Goal: Use online tool/utility: Utilize a website feature to perform a specific function

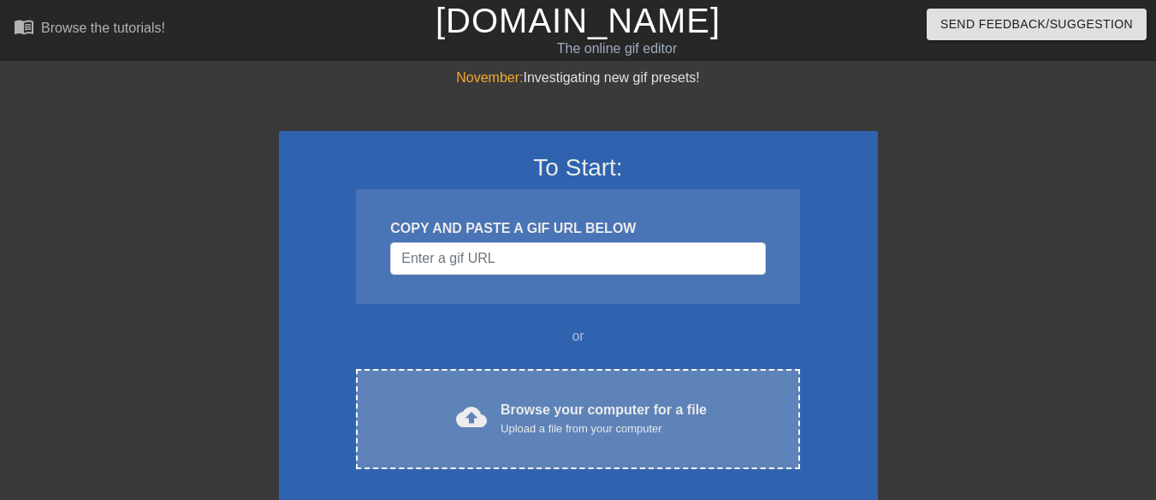
click at [528, 405] on div "Browse your computer for a file Upload a file from your computer" at bounding box center [603, 418] width 206 height 38
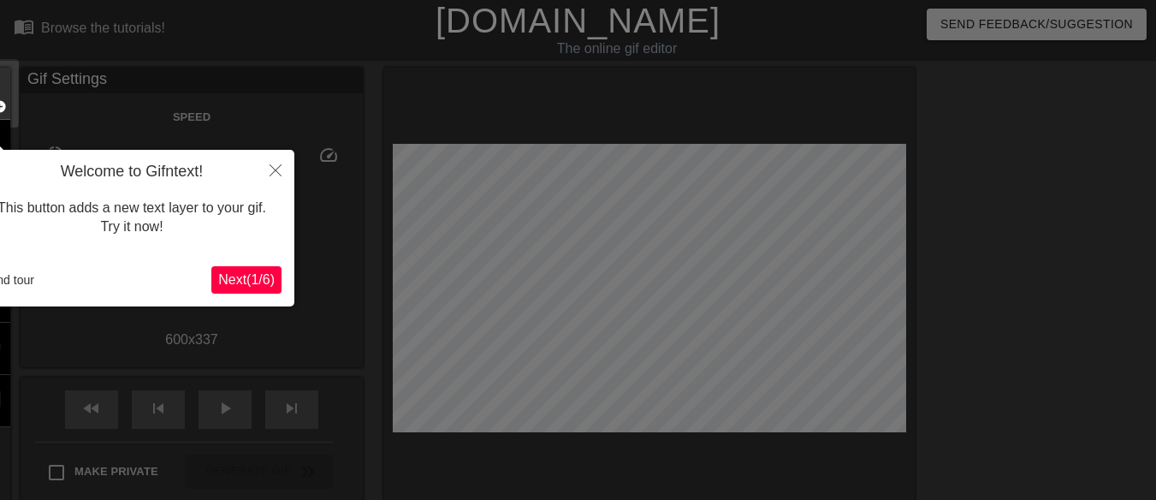
scroll to position [42, 0]
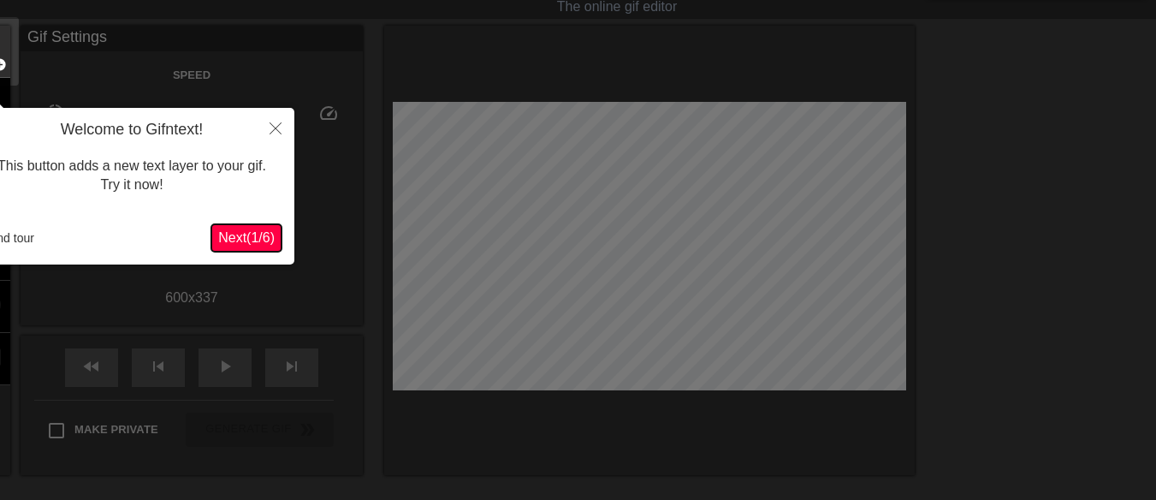
click at [263, 242] on span "Next ( 1 / 6 )" at bounding box center [246, 237] width 56 height 15
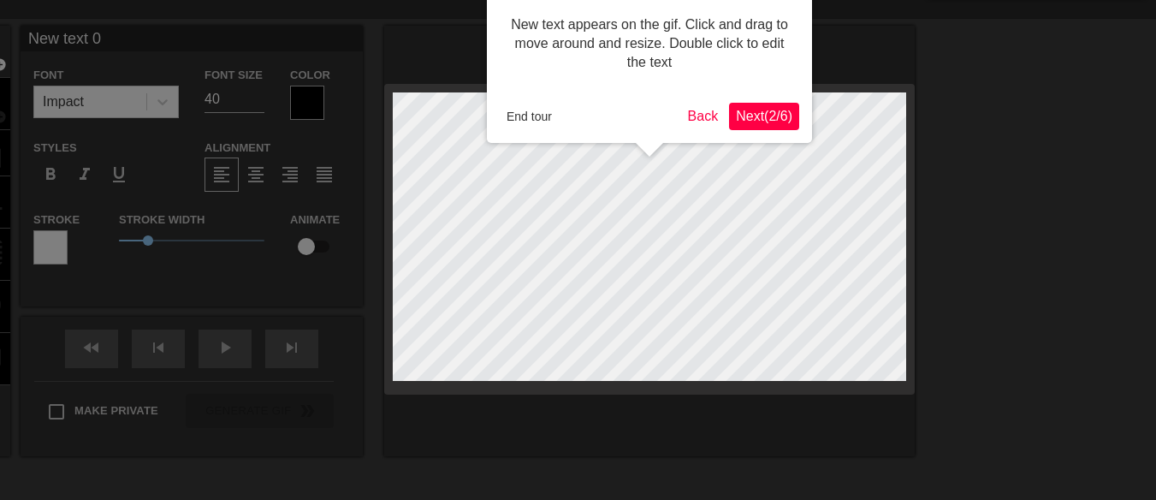
scroll to position [0, 0]
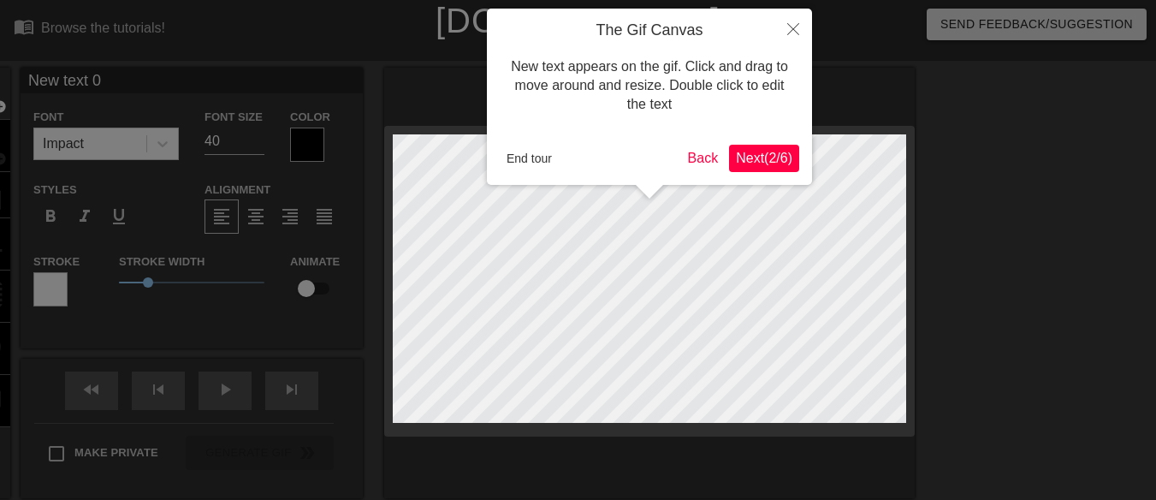
click at [772, 159] on span "Next ( 2 / 6 )" at bounding box center [764, 158] width 56 height 15
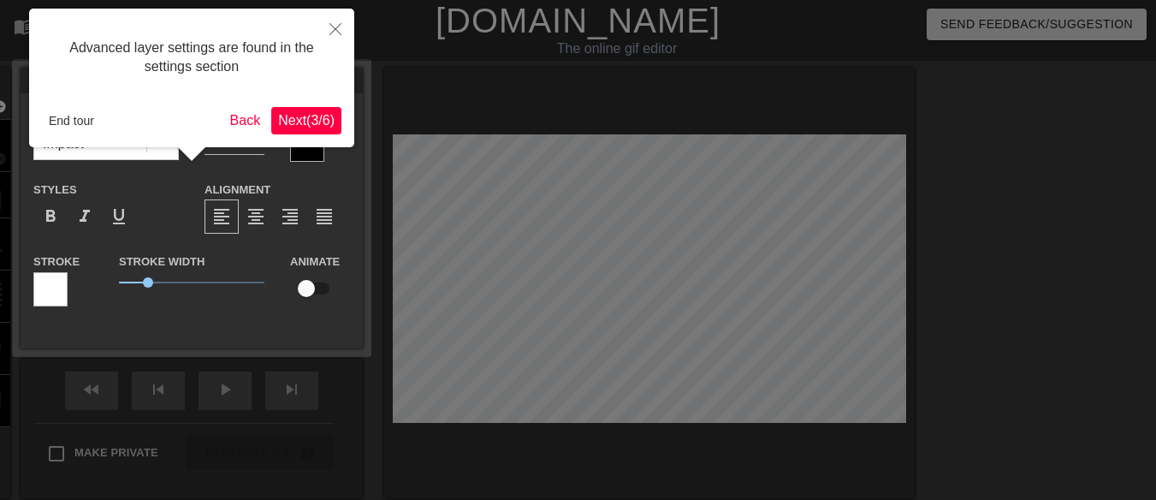
scroll to position [42, 0]
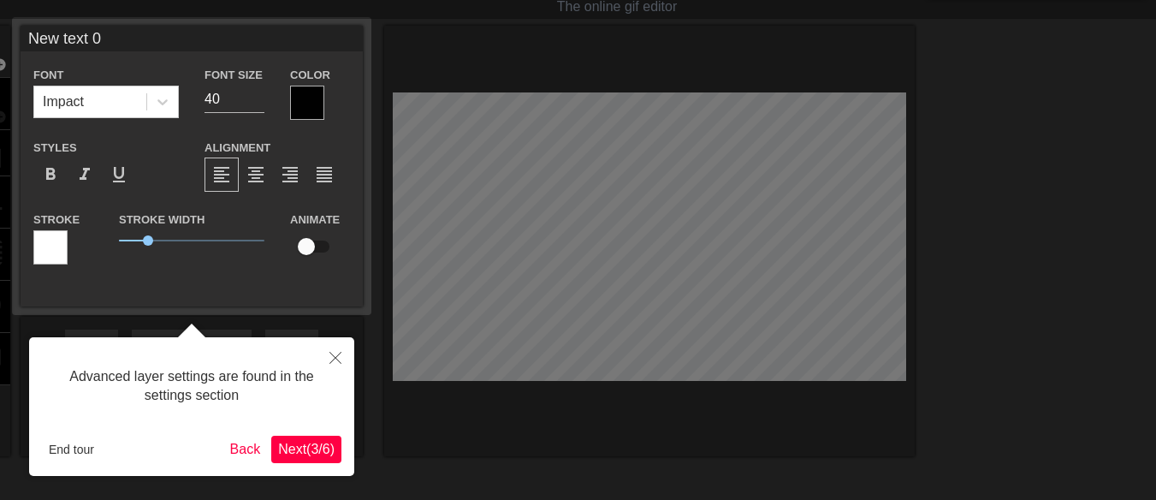
click at [299, 445] on span "Next ( 3 / 6 )" at bounding box center [306, 448] width 56 height 15
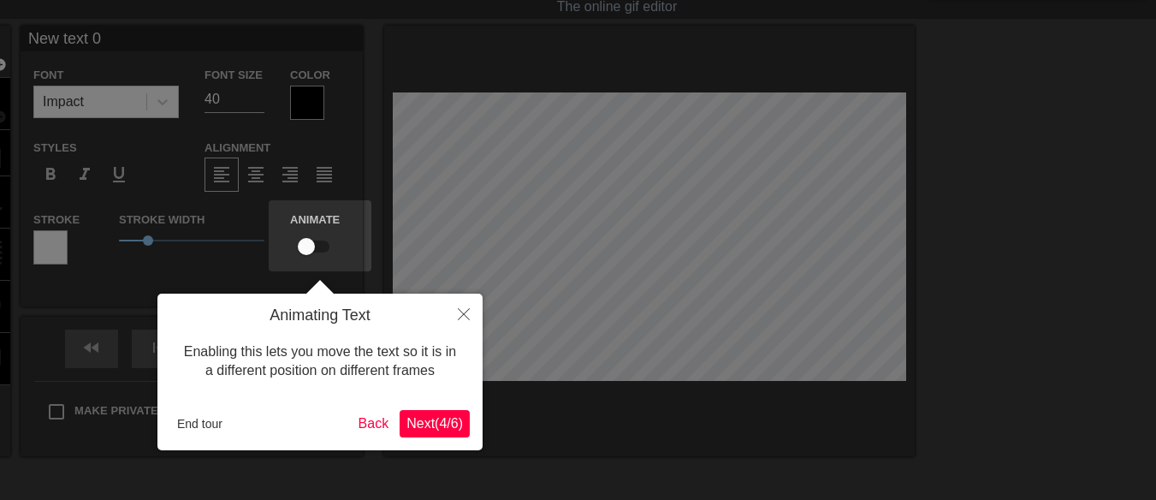
scroll to position [0, 0]
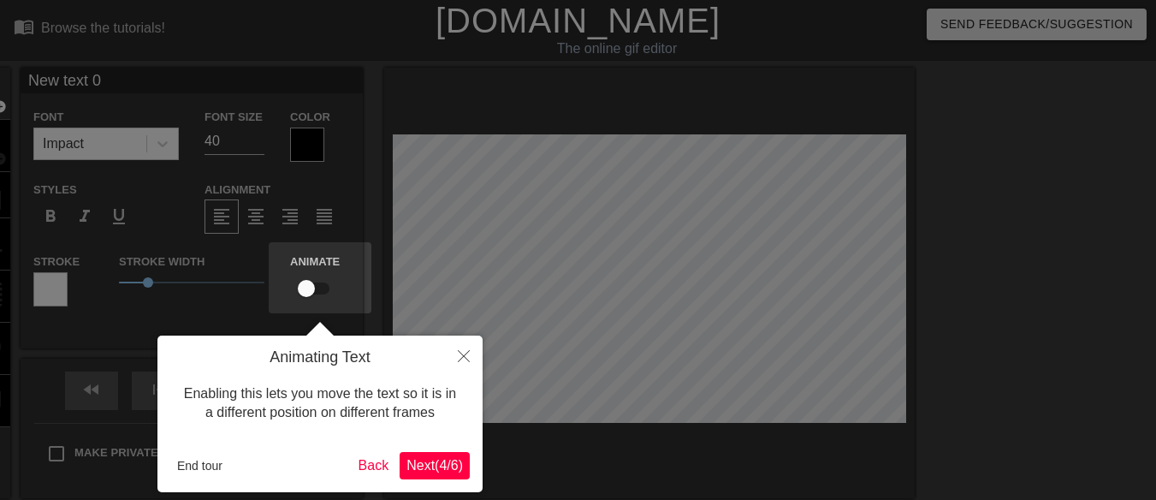
click at [447, 461] on span "Next ( 4 / 6 )" at bounding box center [434, 465] width 56 height 15
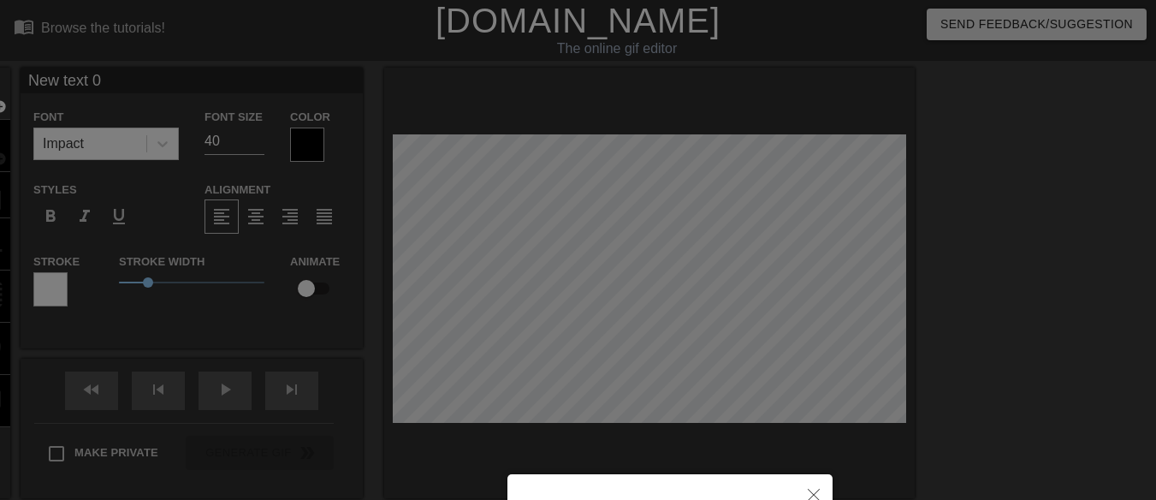
scroll to position [198, 0]
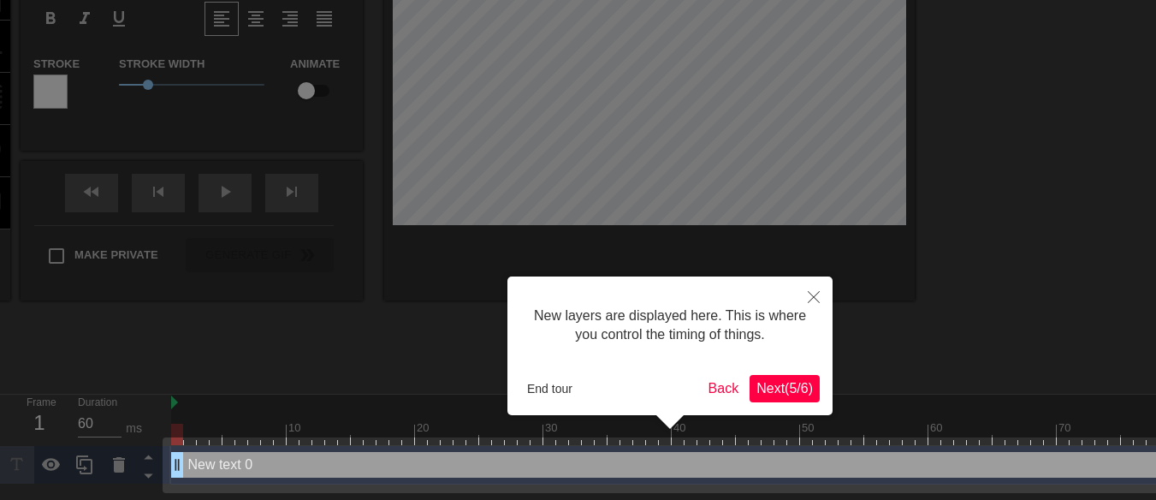
click at [788, 381] on span "Next ( 5 / 6 )" at bounding box center [784, 388] width 56 height 15
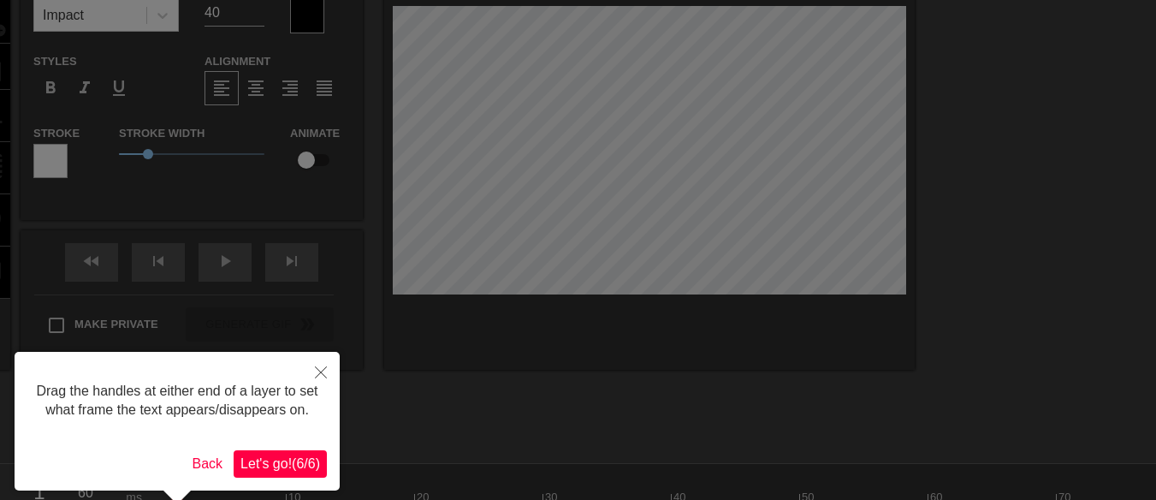
scroll to position [0, 0]
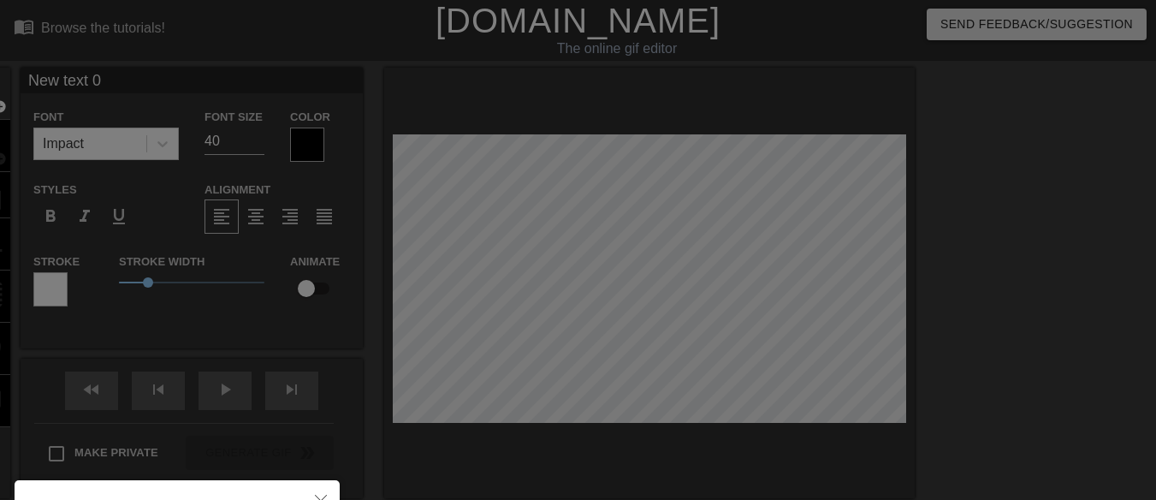
click at [514, 277] on div at bounding box center [578, 345] width 1156 height 690
click at [638, 263] on div at bounding box center [578, 345] width 1156 height 690
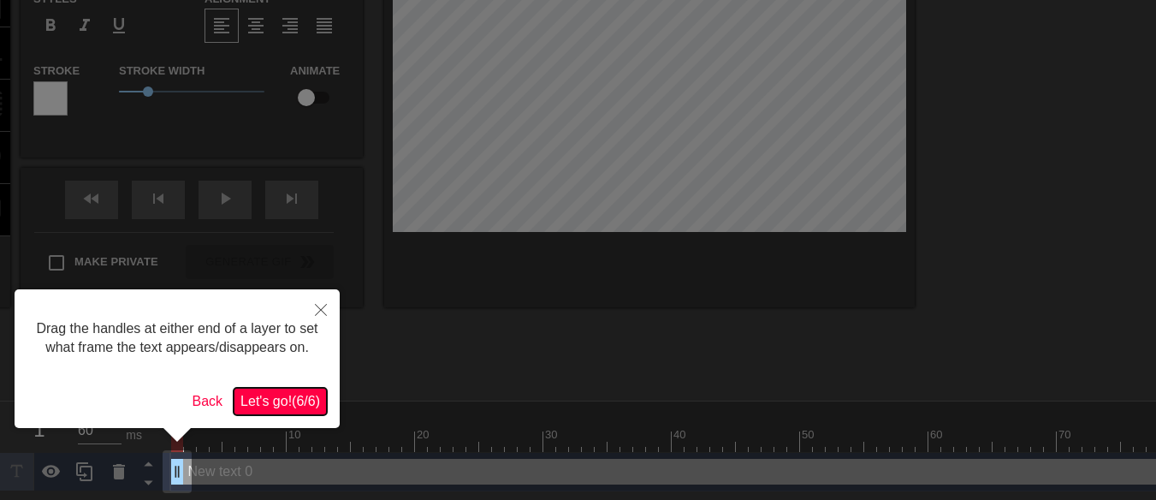
click at [280, 399] on span "Let's go! ( 6 / 6 )" at bounding box center [280, 400] width 80 height 15
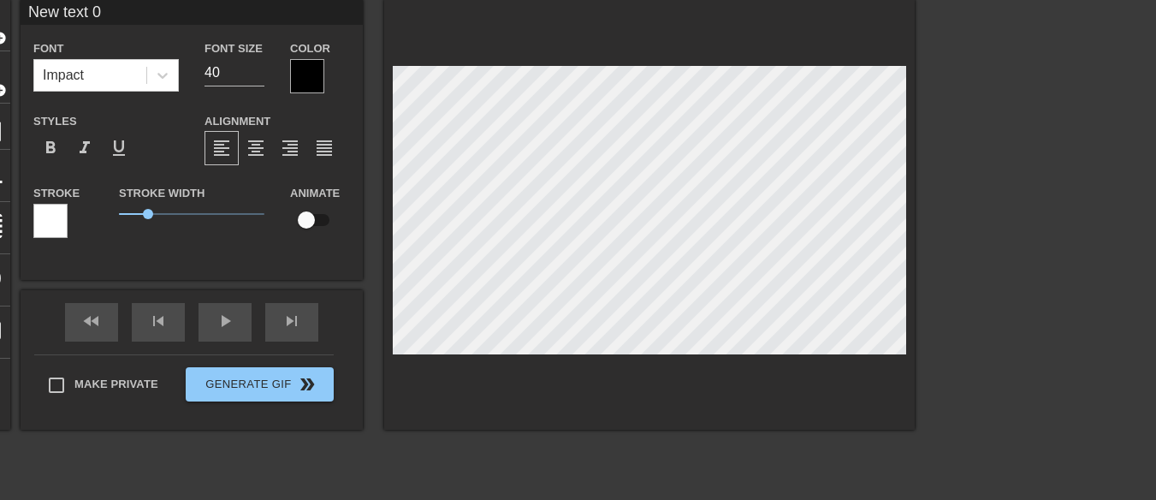
scroll to position [3, 5]
type input "N"
type textarea "N"
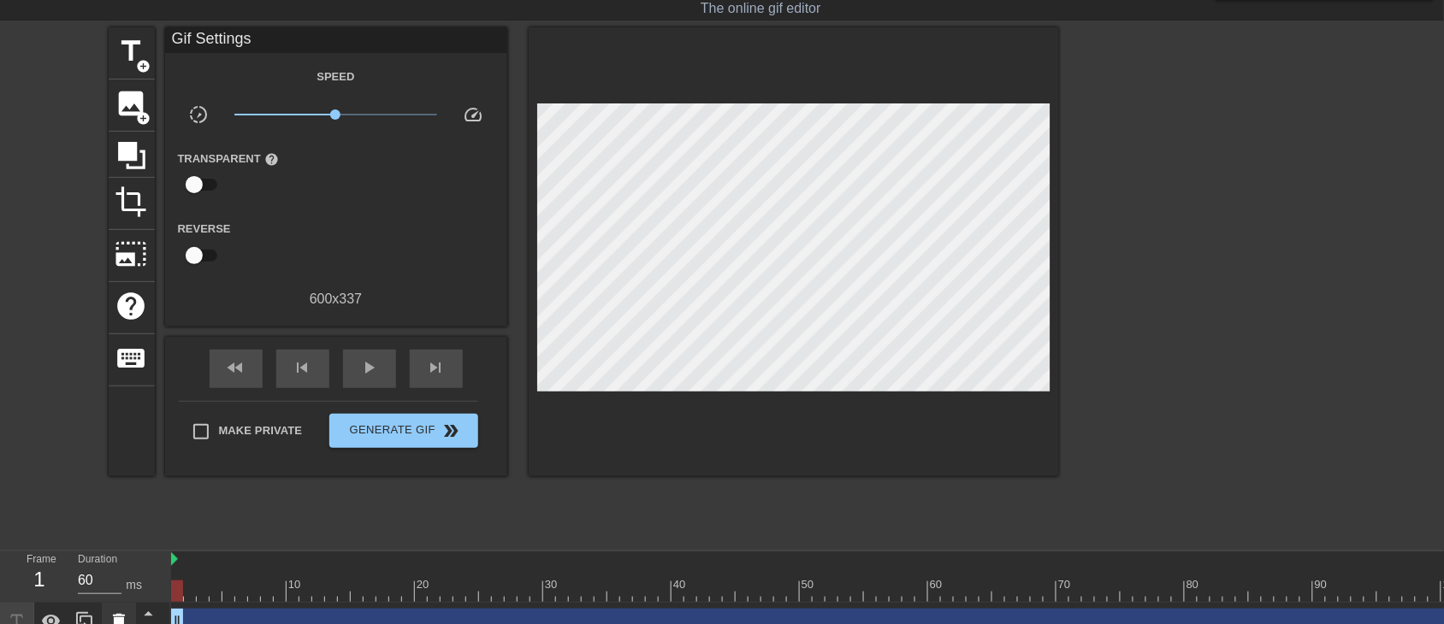
scroll to position [61, 0]
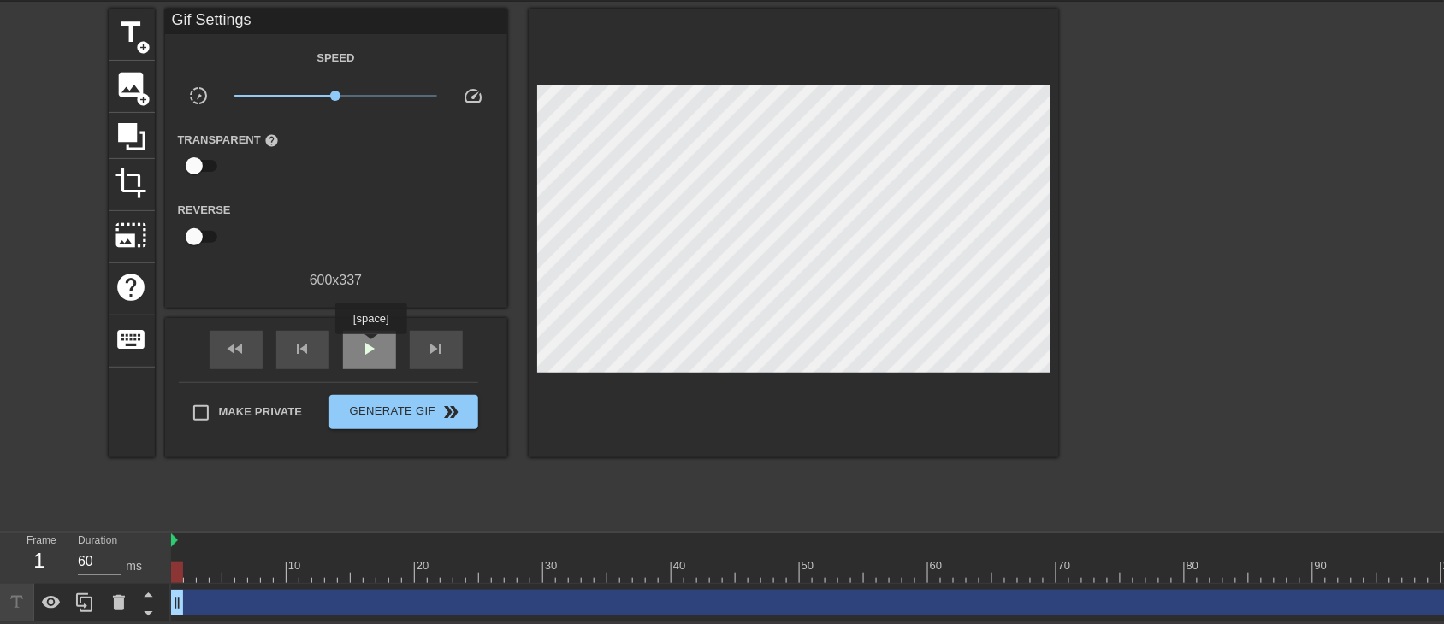
click at [370, 346] on span "play_arrow" at bounding box center [369, 349] width 21 height 21
click at [365, 355] on span "pause" at bounding box center [369, 349] width 21 height 21
click at [133, 36] on span "title" at bounding box center [131, 32] width 33 height 33
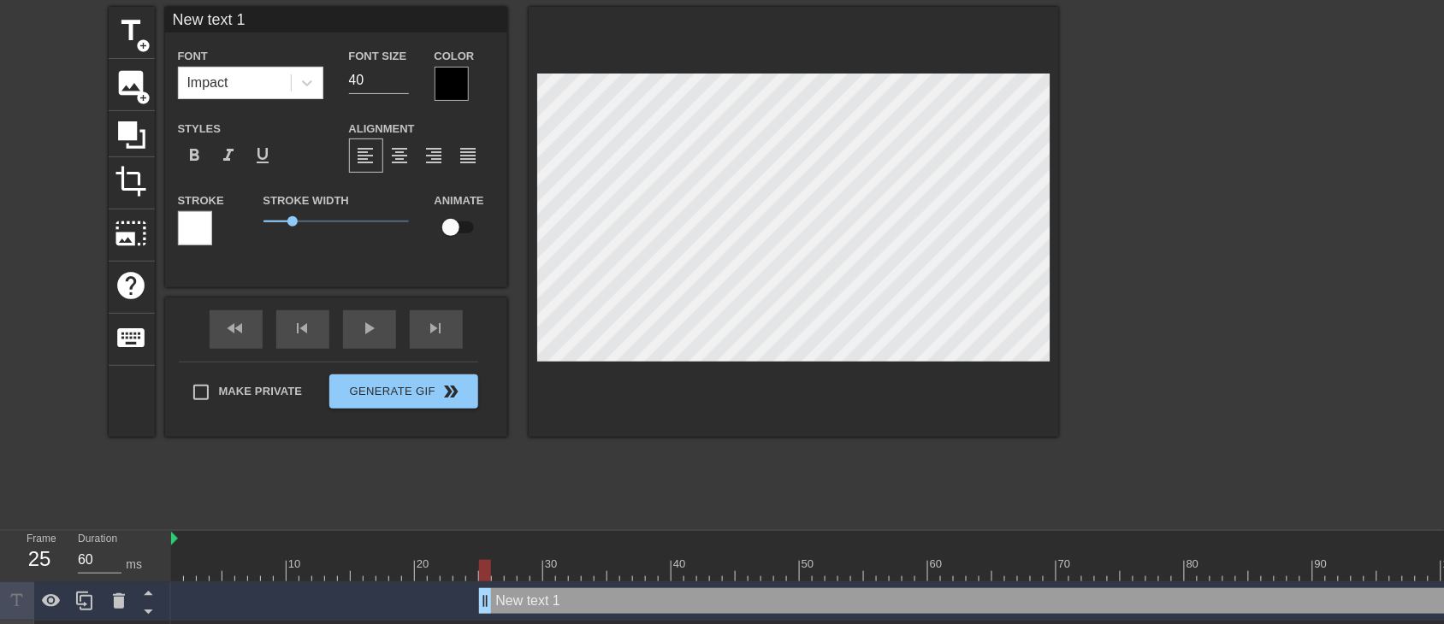
click at [449, 79] on div at bounding box center [452, 84] width 34 height 34
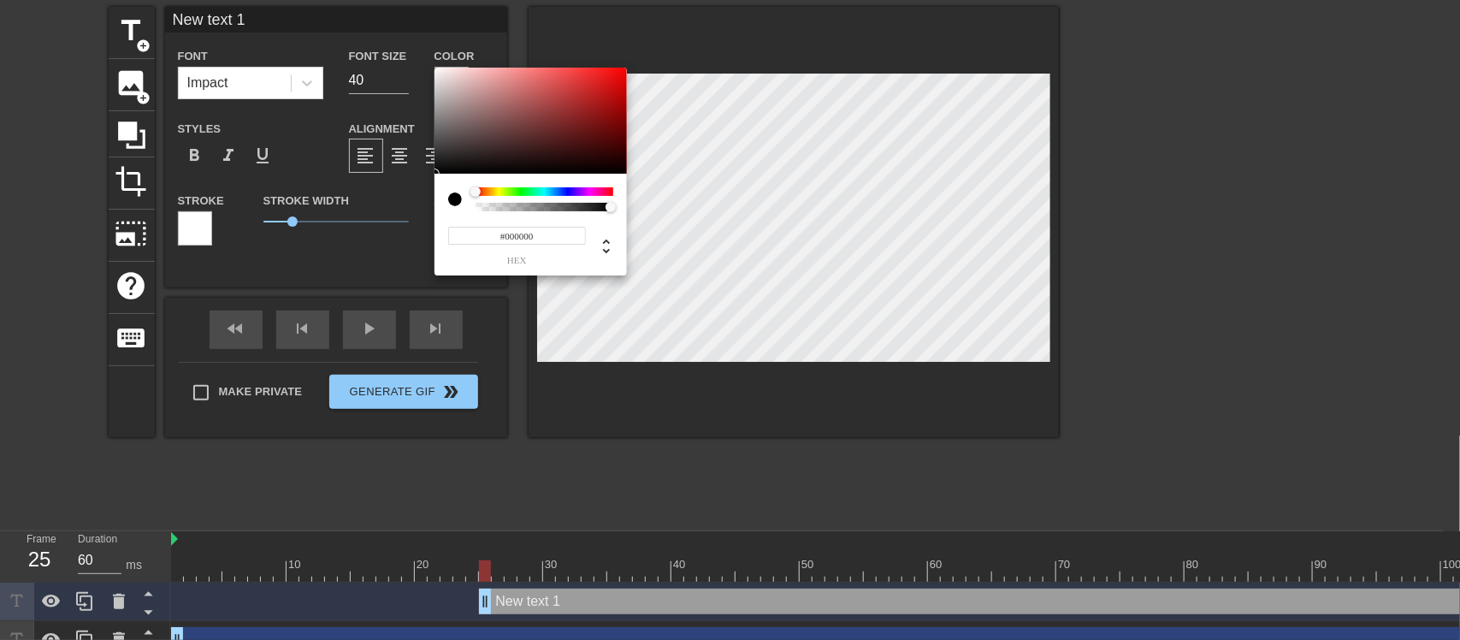
click at [536, 233] on input "#000000" at bounding box center [517, 236] width 138 height 18
type input "#"
paste input "#008431"
type input "#008431"
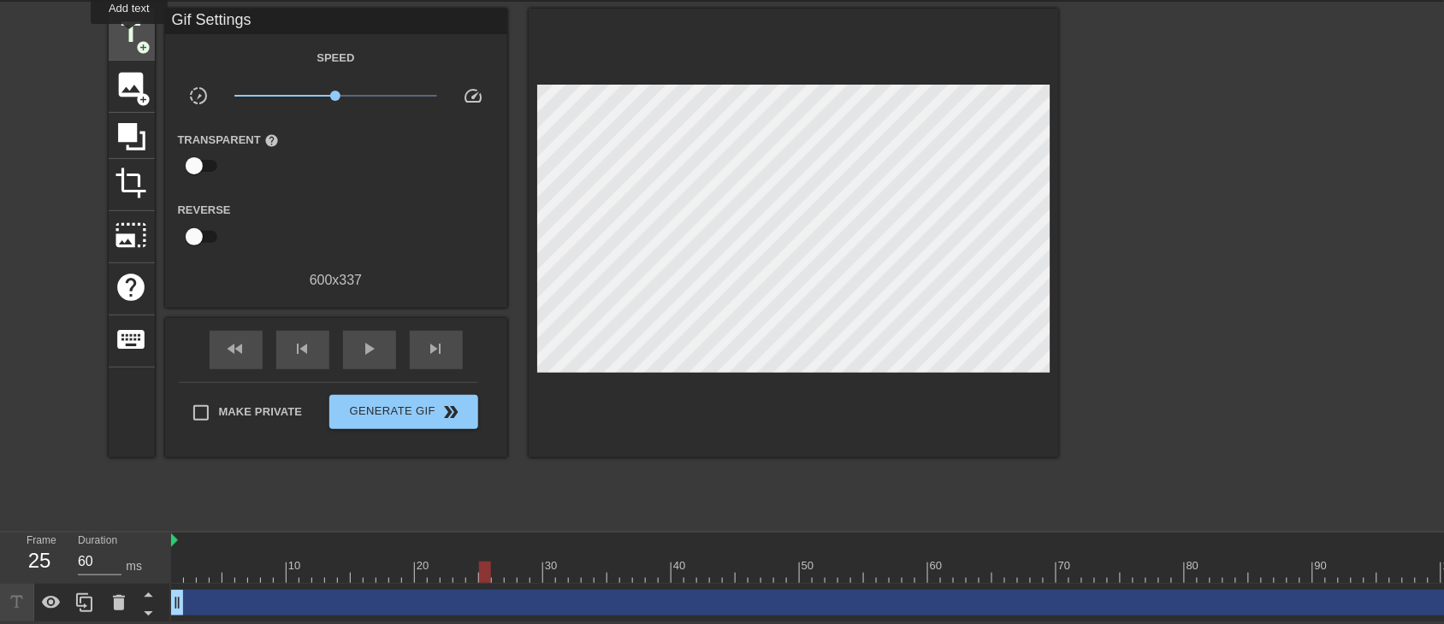
click at [129, 33] on span "title" at bounding box center [131, 32] width 33 height 33
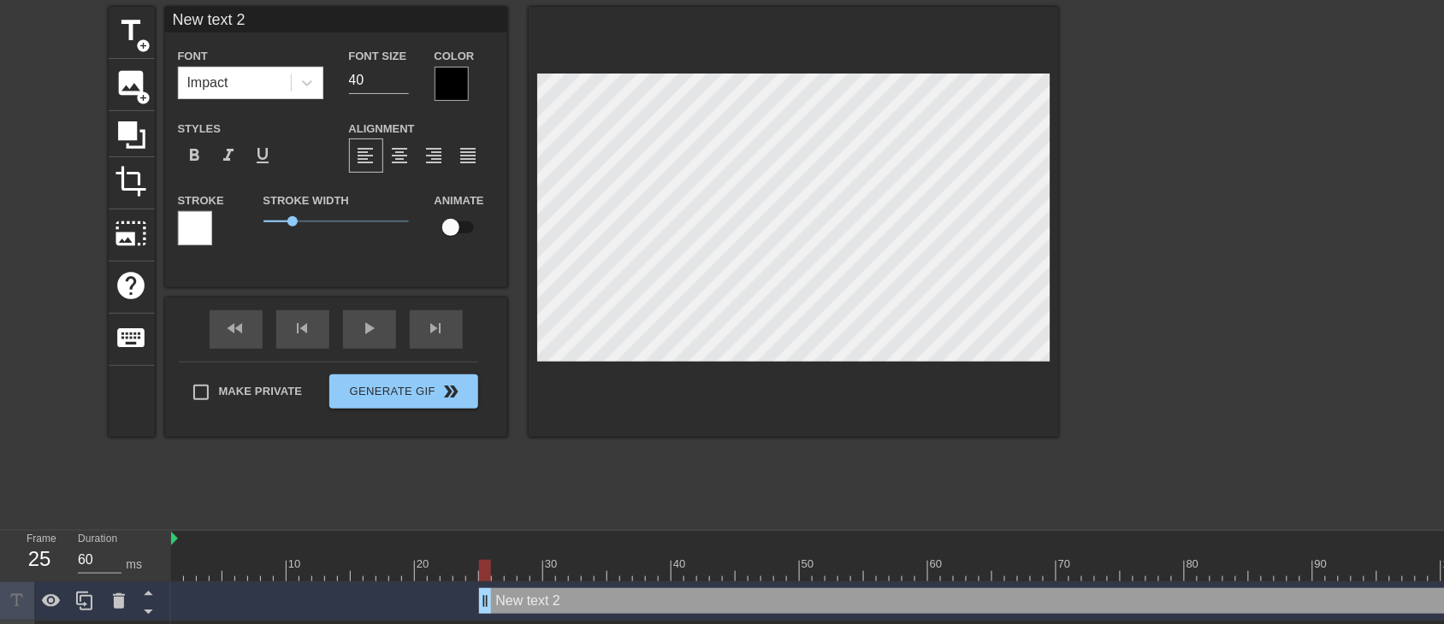
scroll to position [2, 4]
type input "New text"
type textarea "New text"
type input "New text"
type textarea "New text"
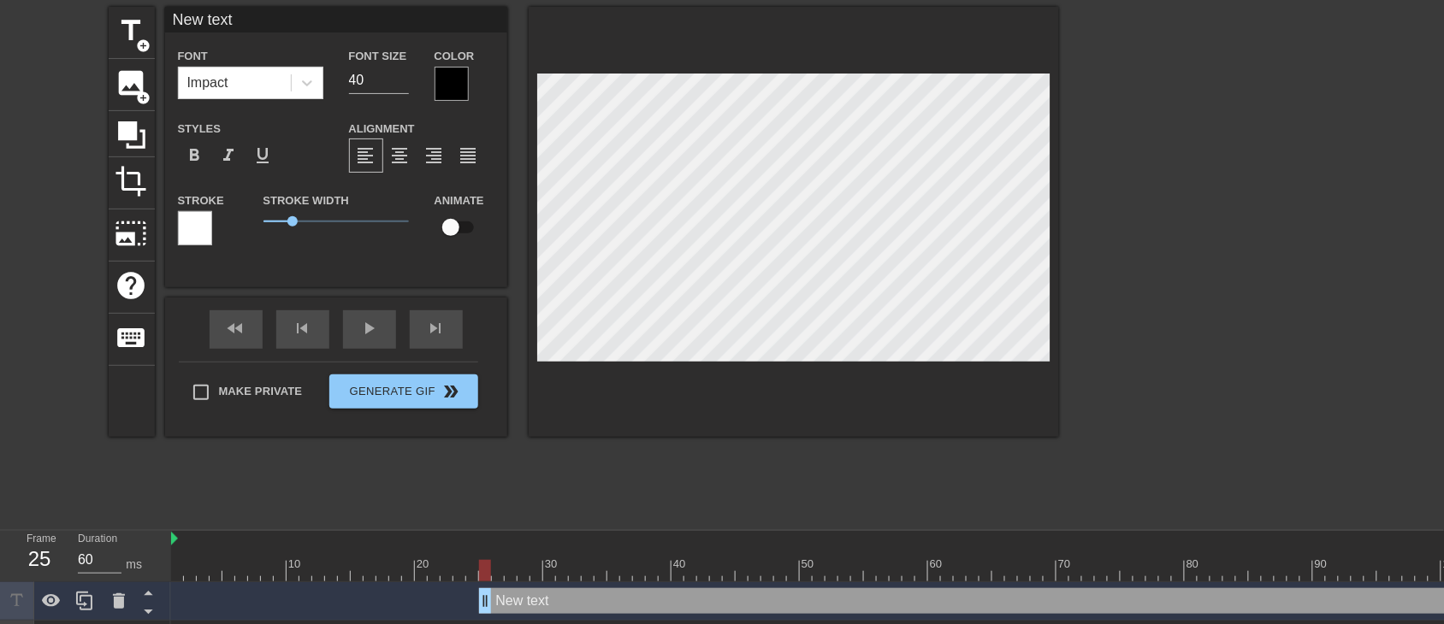
type input "New tex"
type textarea "New tex"
type input "New te"
type textarea "New te"
type input "New t"
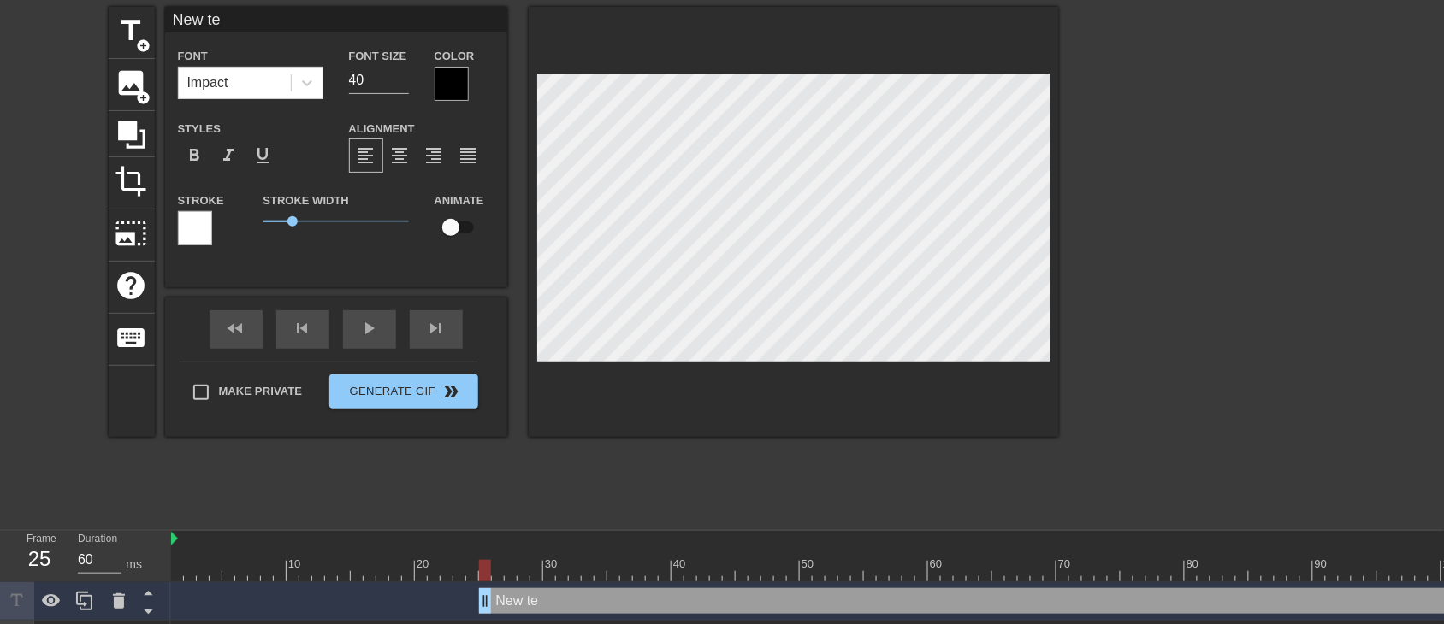
type textarea "New t"
type input "New"
type textarea "New"
type input "New"
type textarea "New"
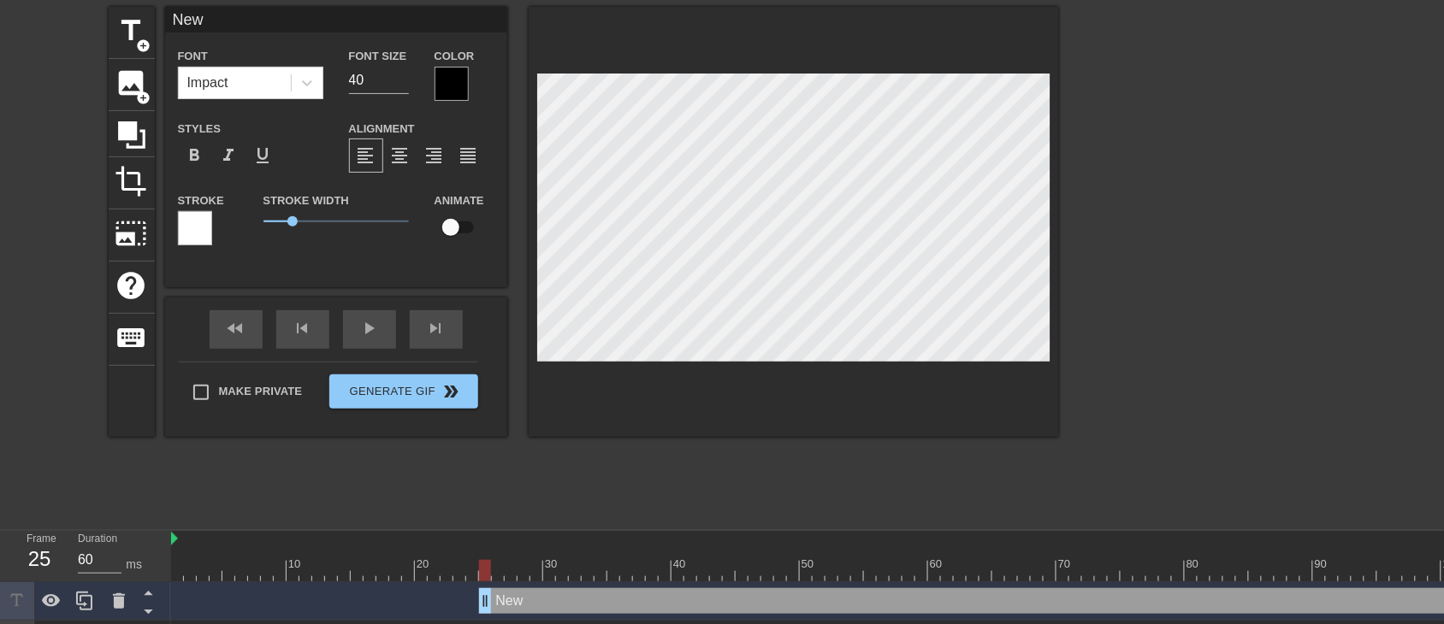
type input "Ne"
type textarea "Ne"
type input "N"
type textarea "N"
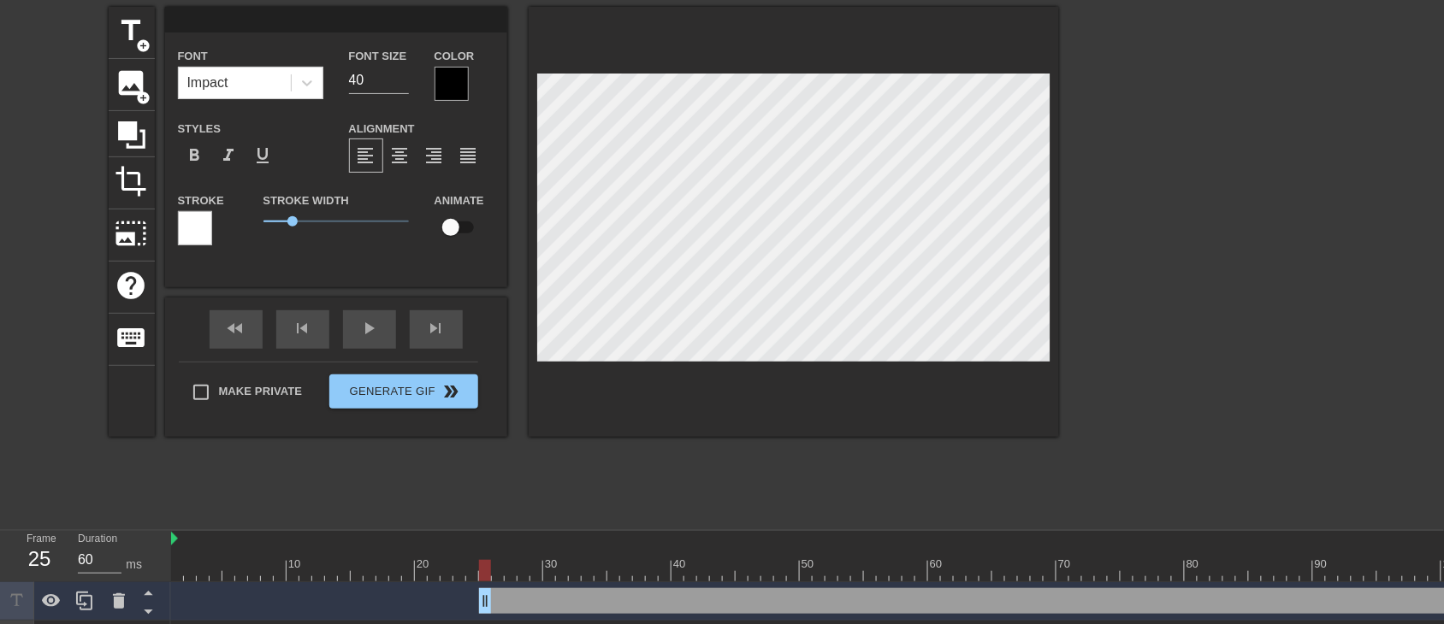
type input "I"
type textarea "I"
type input "IF"
type textarea "IF"
type input "IFF"
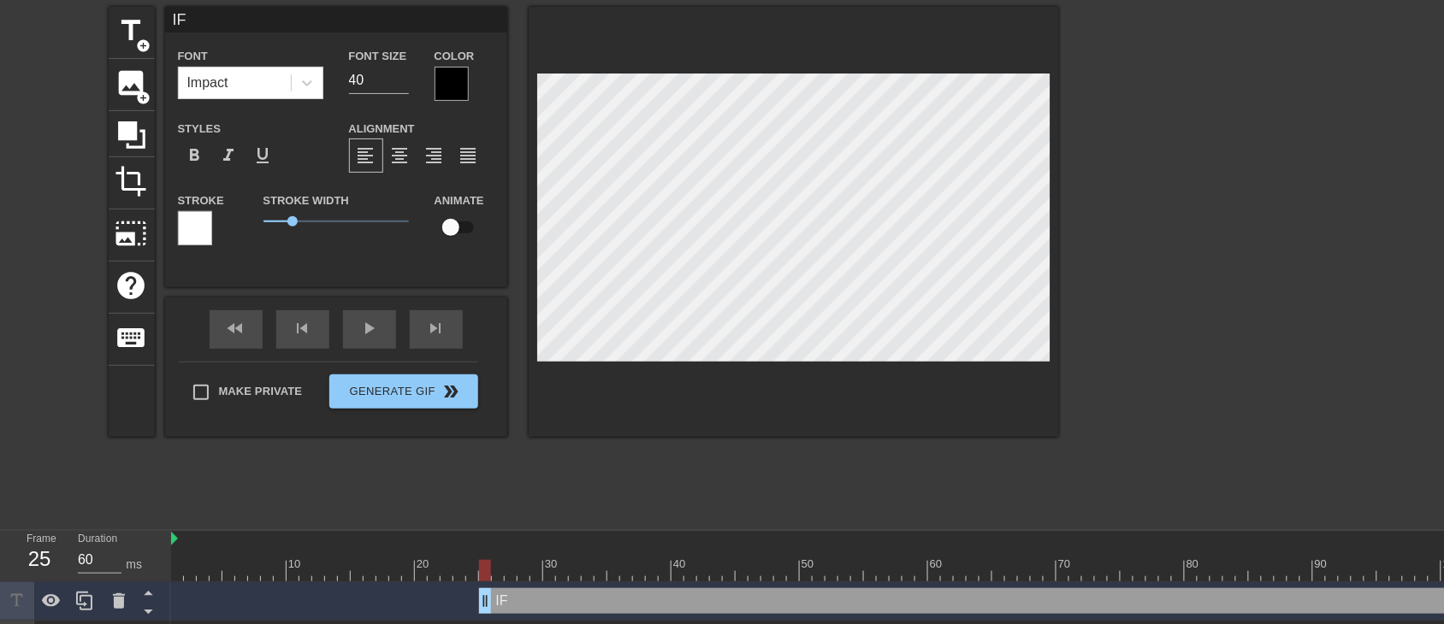
type textarea "IFF"
type input "IFFC"
type textarea "IFFC"
type input "IFFCO"
type textarea "IFFCO"
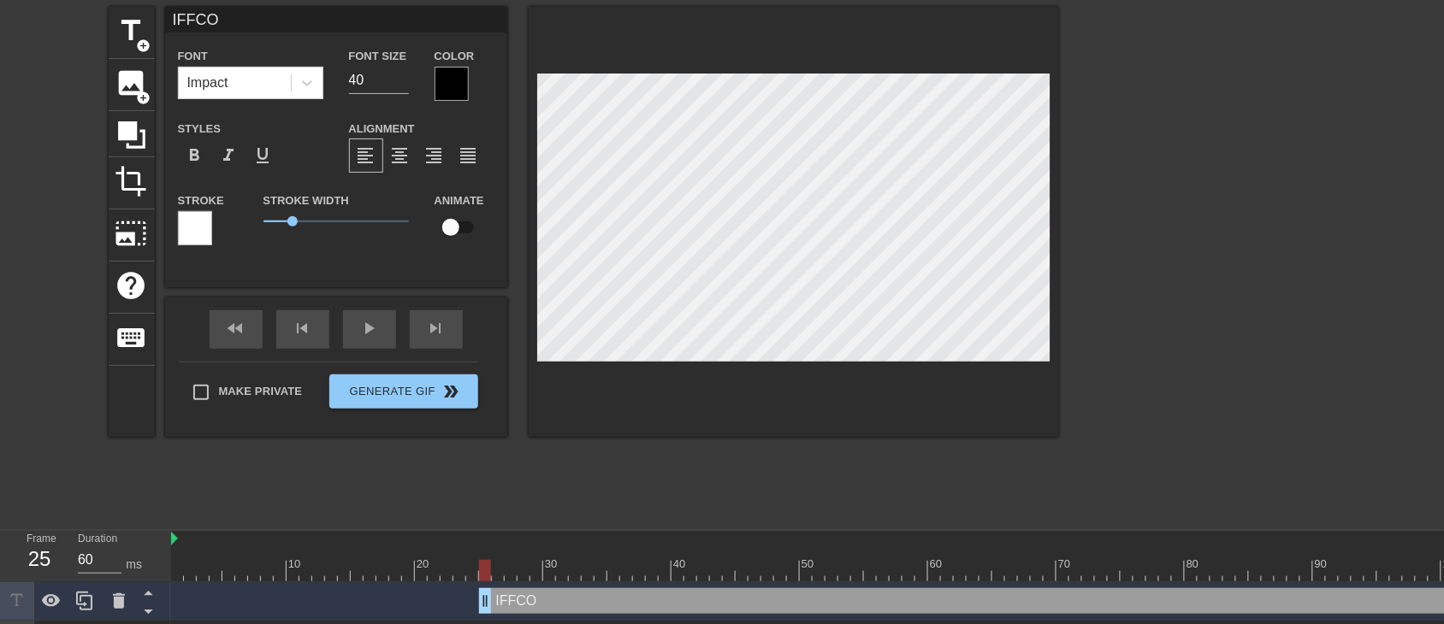
type input "IFFCO"
type textarea "IFFCO"
type input "IFFCO A"
type textarea "IFFCO A"
type input "IFFCO AI"
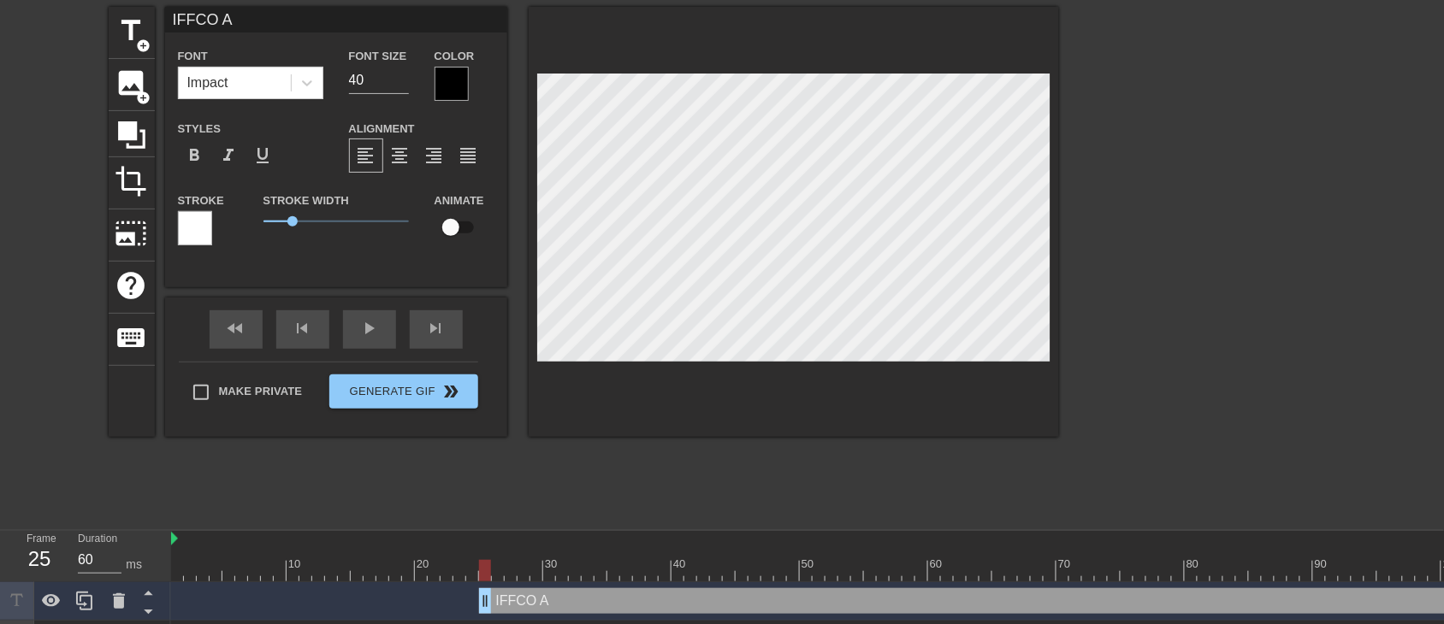
type textarea "IFFCO AI"
type input "IFFCO AI"
type textarea "IFFCO AI"
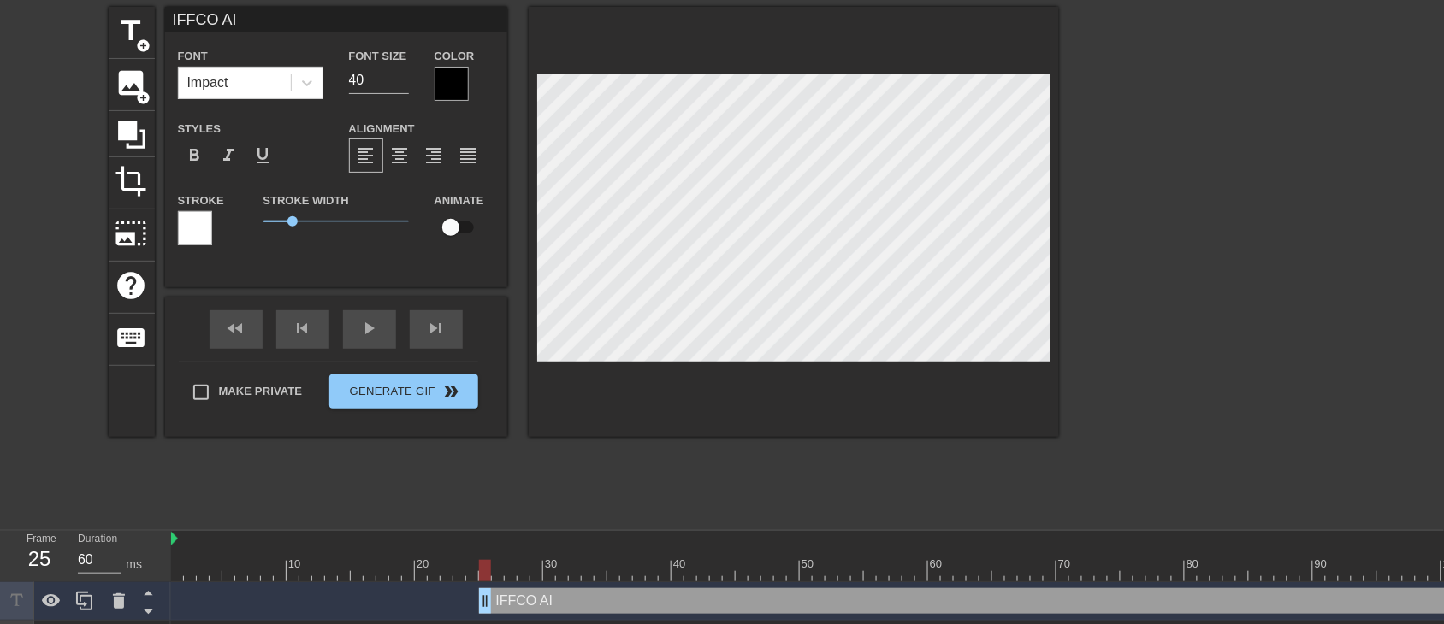
type input "IFFCO AIG"
type textarea "IFFCO AI G"
type input "IFFCO AIGY"
type textarea "IFFCO AI GY"
type input "IFFCO AIGYA"
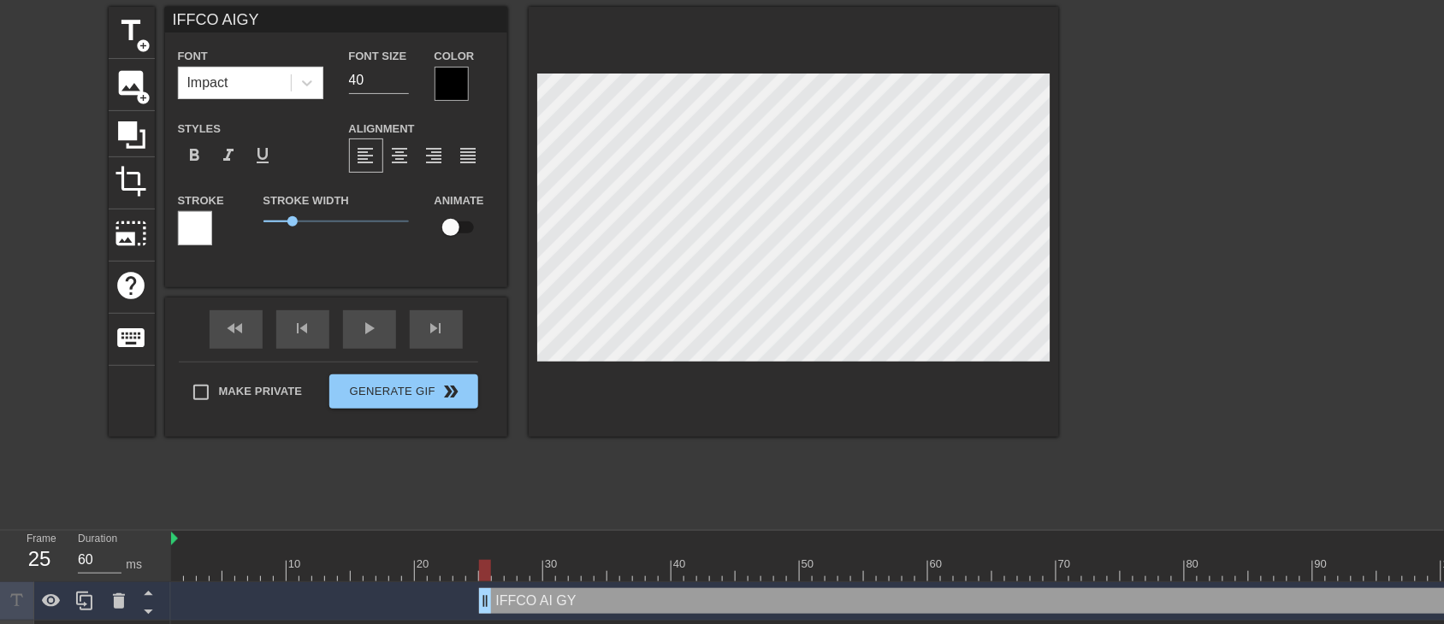
type textarea "IFFCO AI GYA"
type input "IFFCO AIGYAN"
type textarea "IFFCO AI GYAN"
type input "IFFCO AIGYAN"
type textarea "IFFCO AI GYAN"
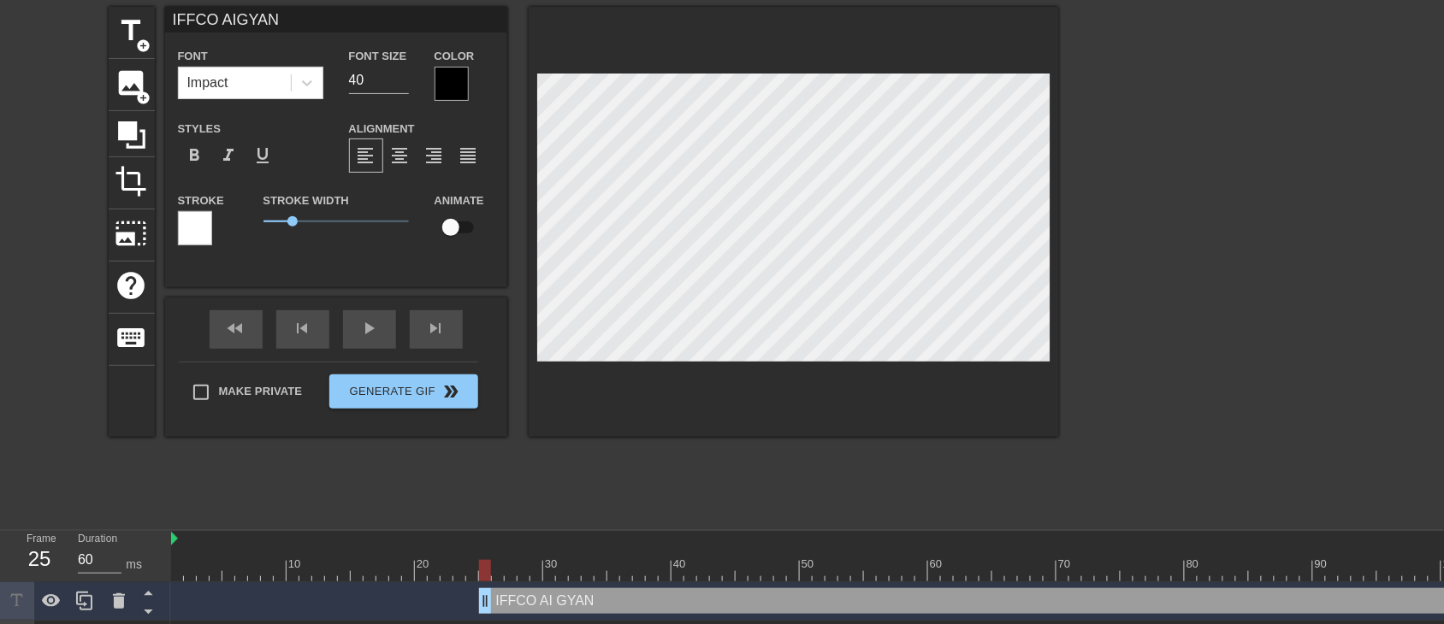
type input "IFFCO AIGYAN H"
type textarea "IFFCO AI GYAN H"
type input "IFFCO AIGYAN HU"
type textarea "IFFCO AI [PERSON_NAME]"
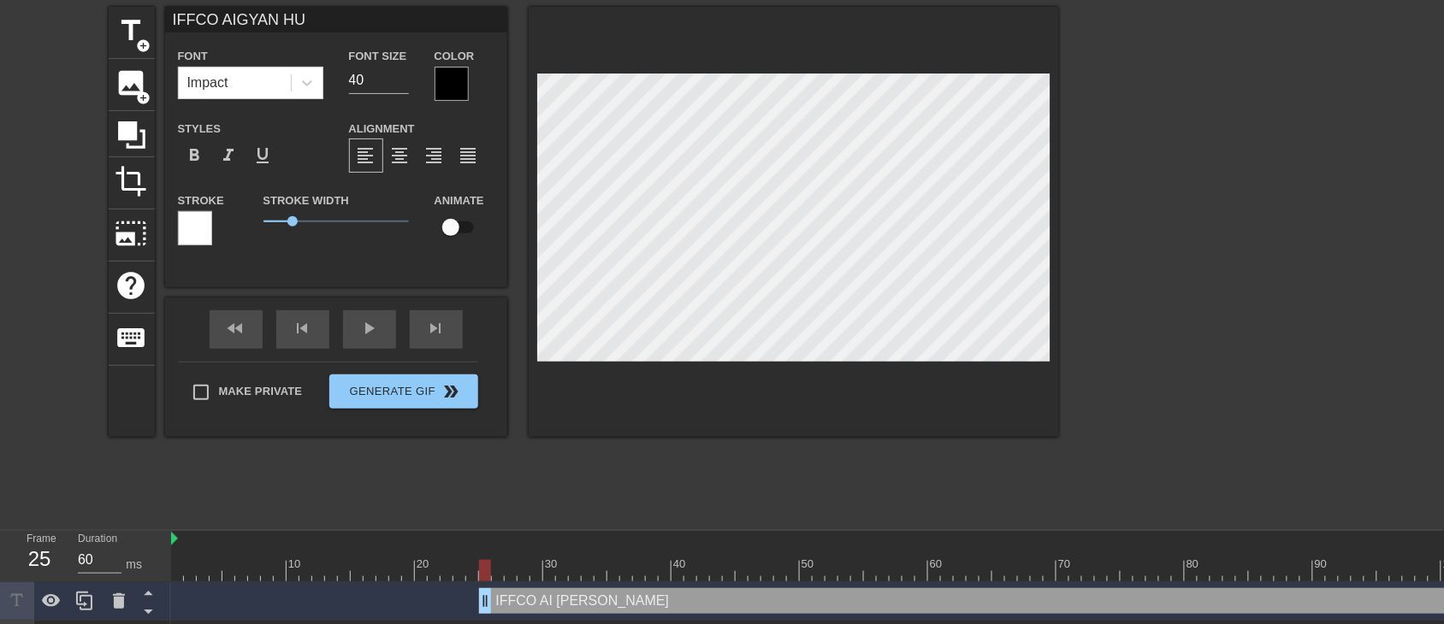
type input "IFFCO AIGYAN HUB"
type textarea "IFFCO AI GYAN HUB"
click at [396, 165] on span "format_align_center" at bounding box center [400, 155] width 21 height 21
click at [370, 83] on input "40" at bounding box center [379, 80] width 60 height 27
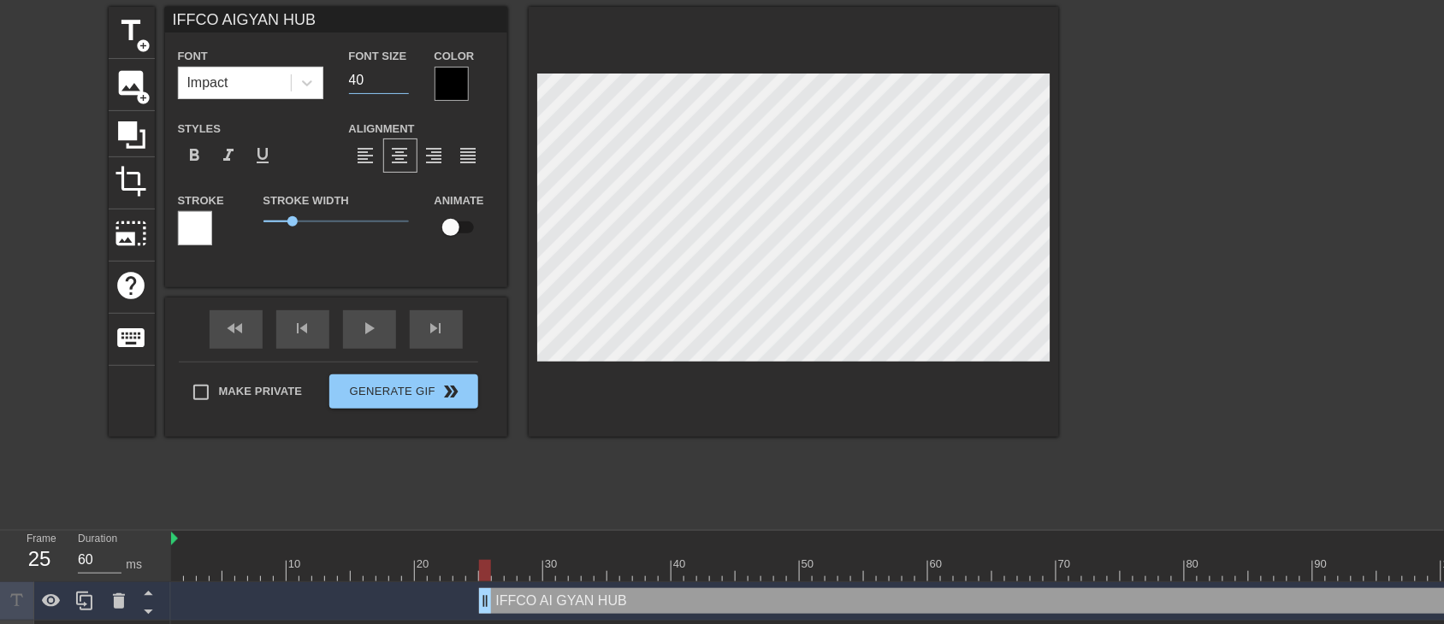
type input "IFFCO AIGYAN HUB"
type input "4"
type input "IFFCO AIGYAN HUB"
type input "3"
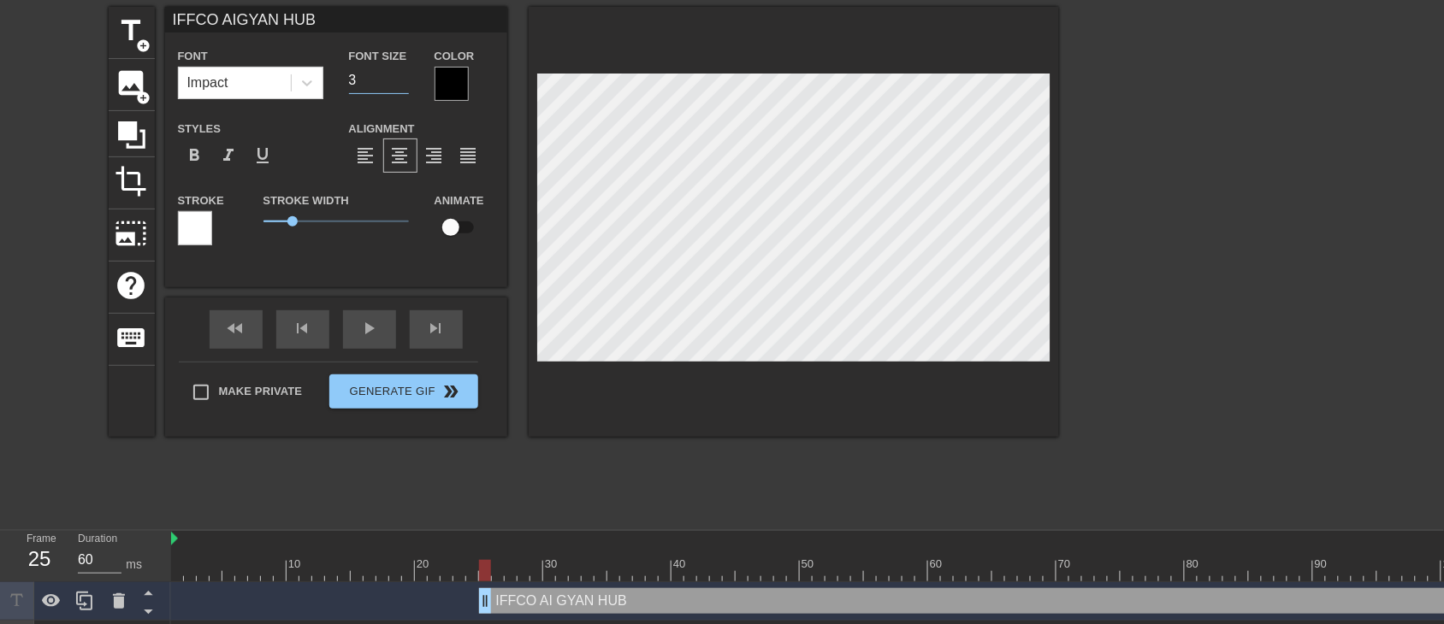
type input "IFFCO AIGYAN HUB"
type input "36"
type input "IFFCO AIGYAN HUB"
click at [293, 231] on span "1" at bounding box center [335, 221] width 145 height 21
click at [203, 232] on div at bounding box center [195, 228] width 34 height 34
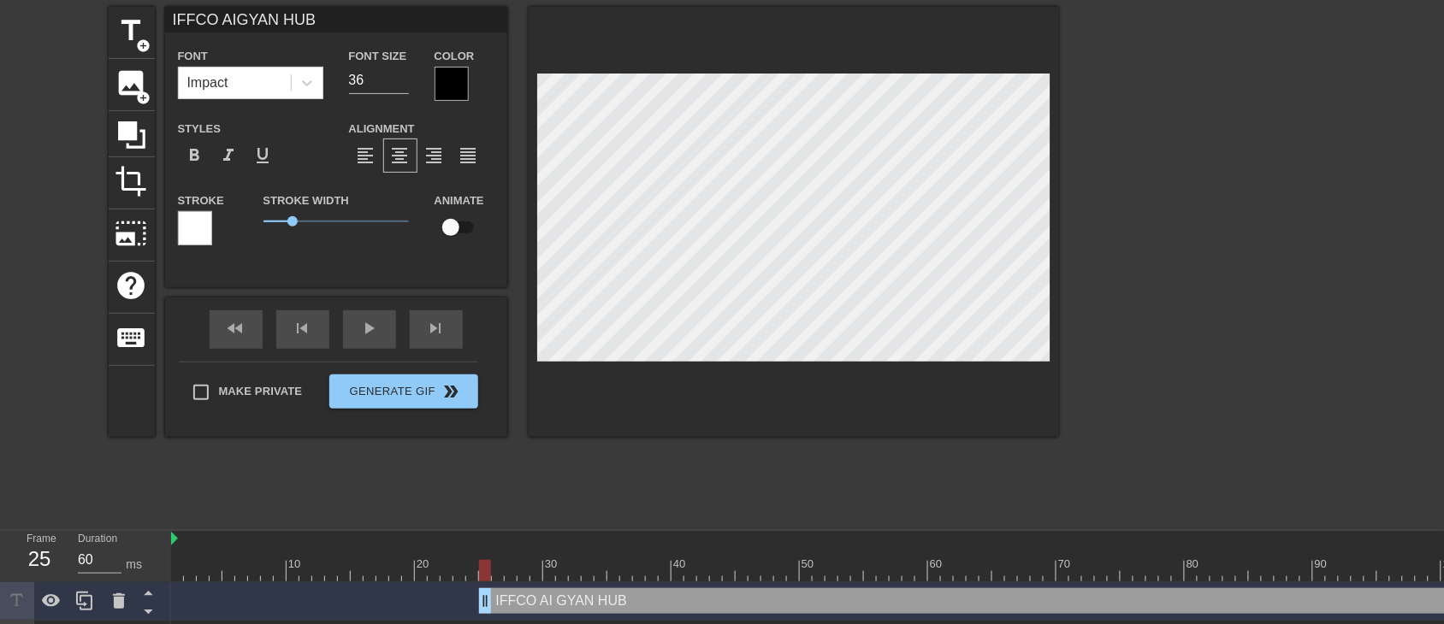
click at [443, 78] on div at bounding box center [452, 84] width 34 height 34
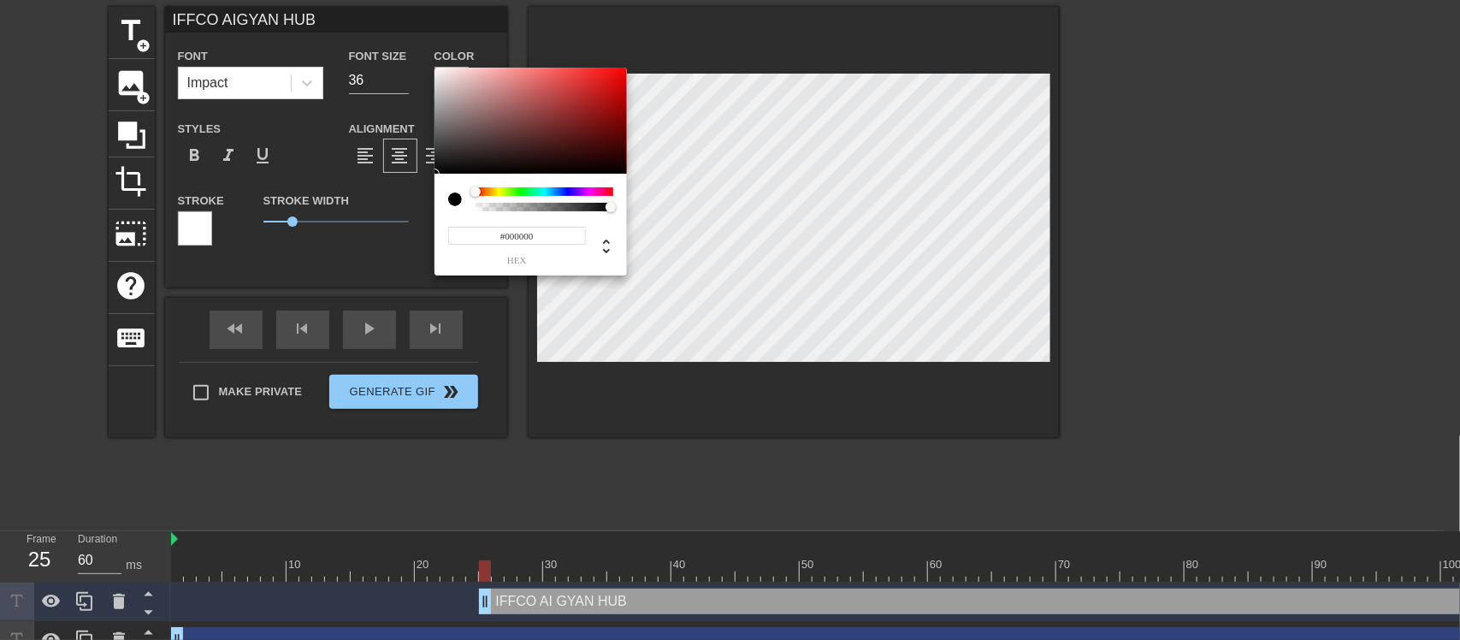
click at [545, 235] on input "#000000" at bounding box center [517, 236] width 138 height 18
type input "#"
paste input "#008431"
type input "IFFCO AIGYAN HUB"
type input "#008431"
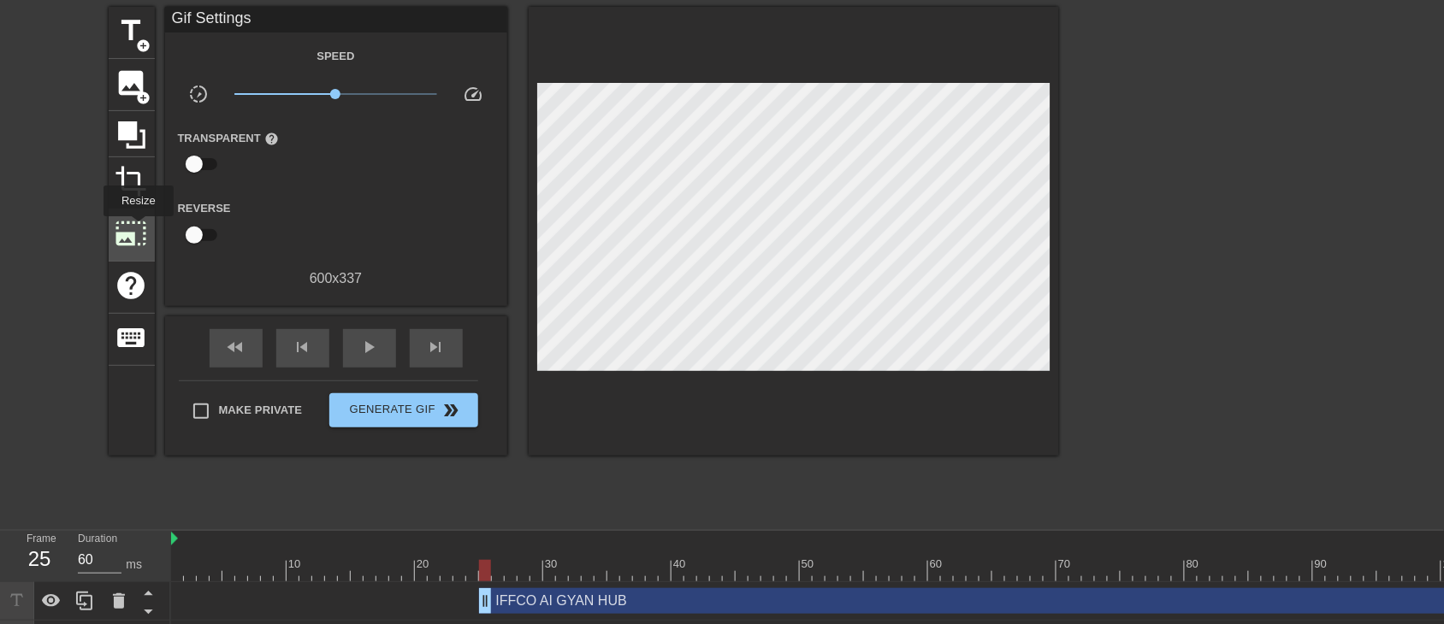
click at [137, 228] on span "photo_size_select_large" at bounding box center [131, 233] width 33 height 33
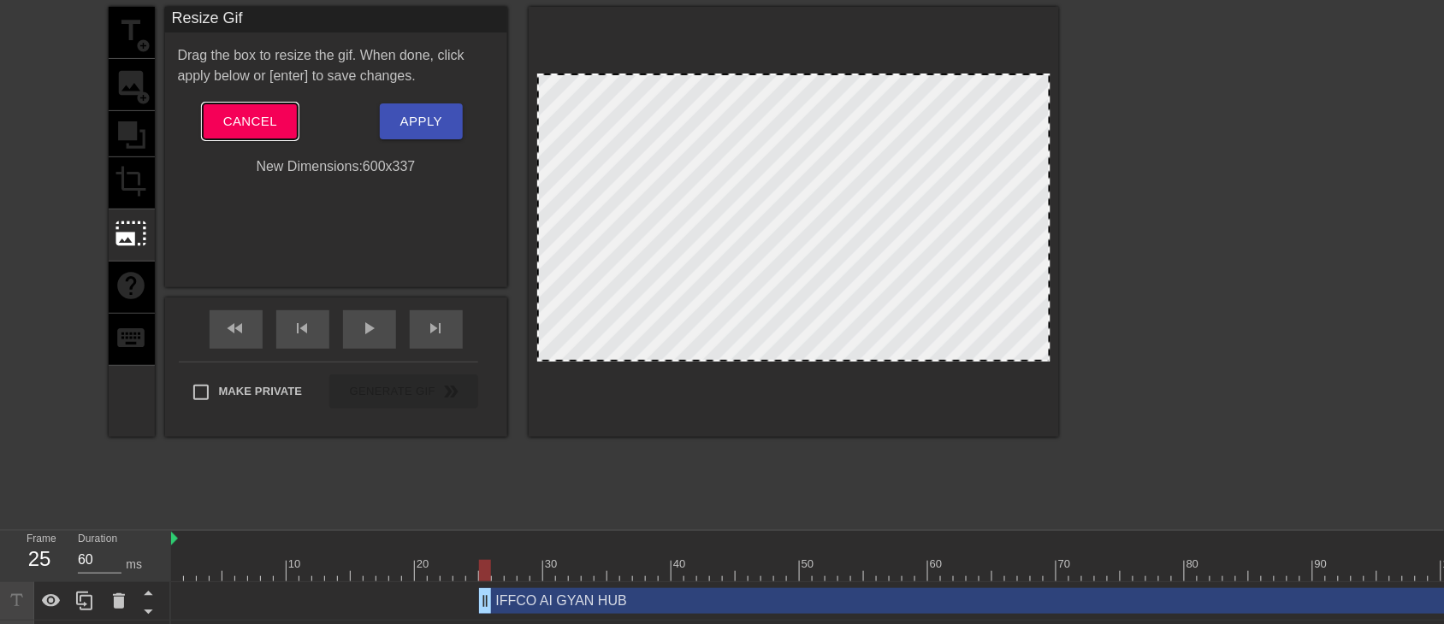
click at [240, 126] on span "Cancel" at bounding box center [250, 121] width 54 height 22
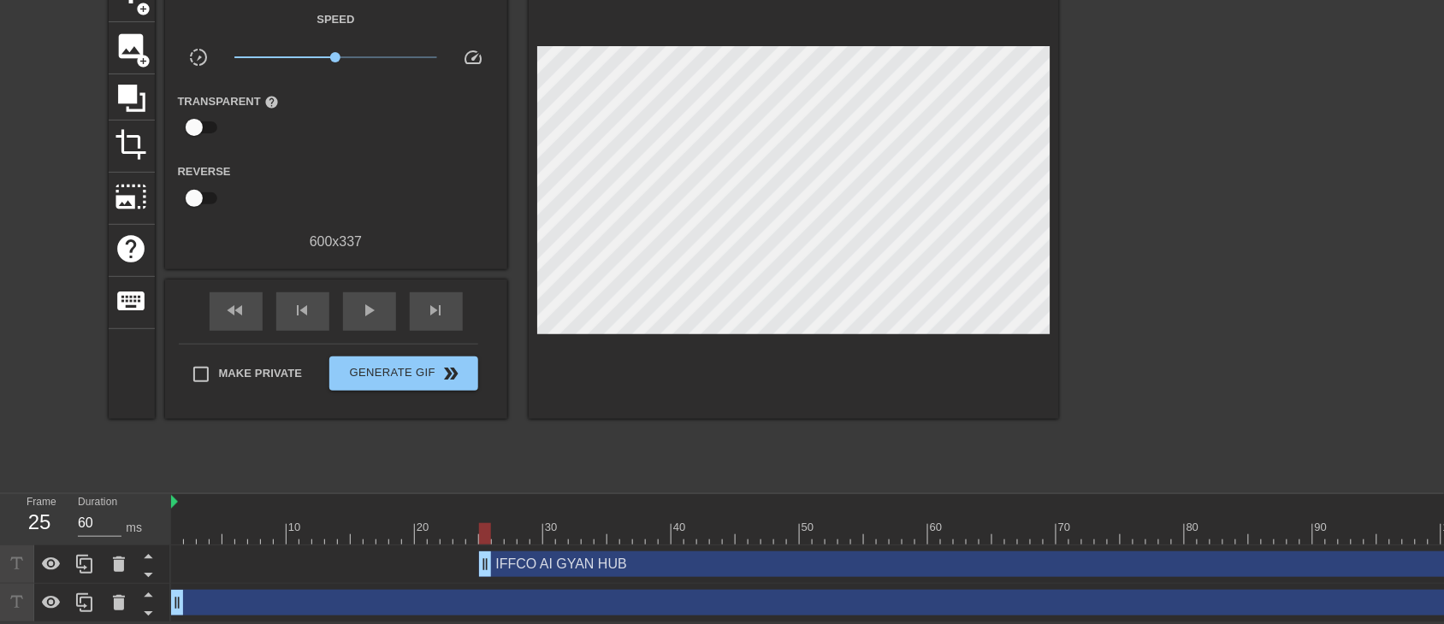
scroll to position [0, 0]
